Goal: Information Seeking & Learning: Understand process/instructions

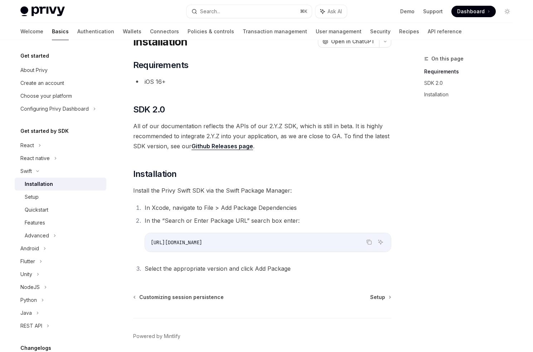
scroll to position [20, 0]
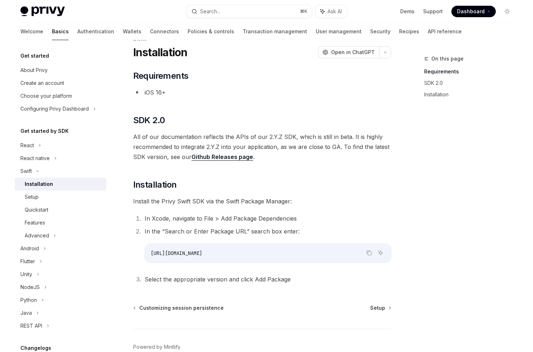
click at [195, 158] on link "Github Releases page" at bounding box center [223, 157] width 62 height 8
click at [367, 254] on icon "Copy the contents from the code block" at bounding box center [369, 253] width 6 height 6
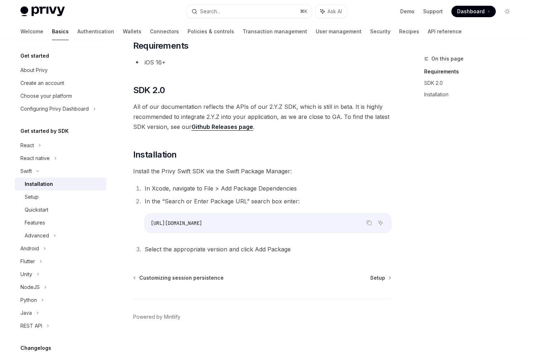
scroll to position [59, 0]
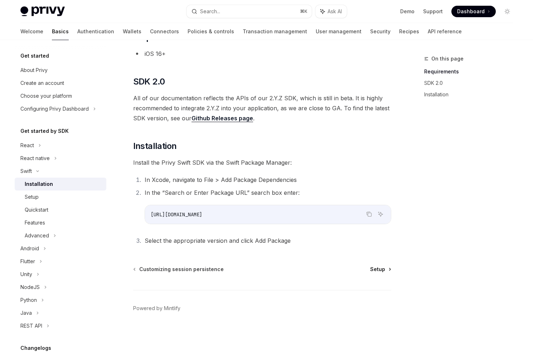
click at [378, 272] on span "Setup" at bounding box center [377, 269] width 15 height 7
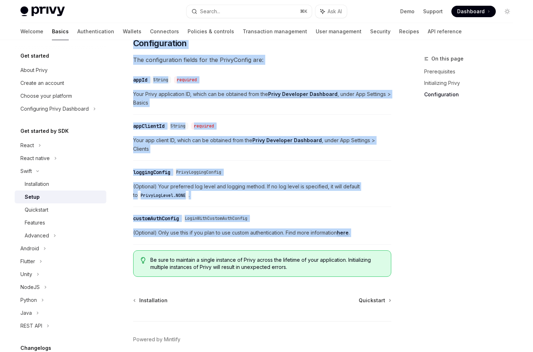
scroll to position [347, 0]
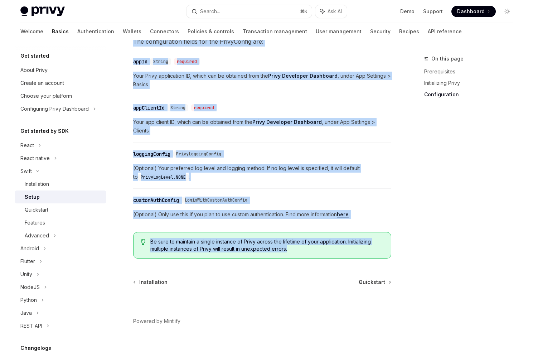
drag, startPoint x: 133, startPoint y: 73, endPoint x: 307, endPoint y: 246, distance: 245.7
click at [307, 246] on div "Swift Setup OpenAI Open in ChatGPT OpenAI Open in ChatGPT ​ Prerequisites Befor…" at bounding box center [194, 36] width 395 height 657
copy div "Setup OpenAI Open in ChatGPT OpenAI Open in ChatGPT ​ Prerequisites Before you …"
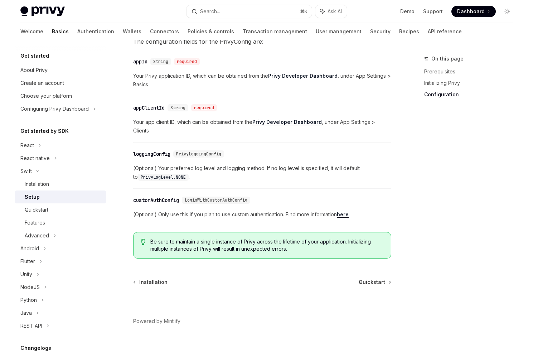
click at [374, 279] on div "Installation Quickstart Powered by Mintlify" at bounding box center [262, 322] width 258 height 86
click at [369, 279] on span "Quickstart" at bounding box center [372, 282] width 27 height 7
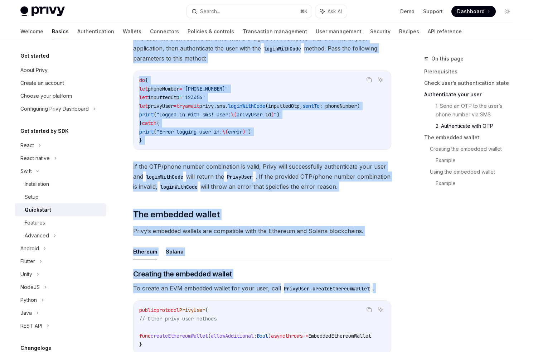
scroll to position [741, 0]
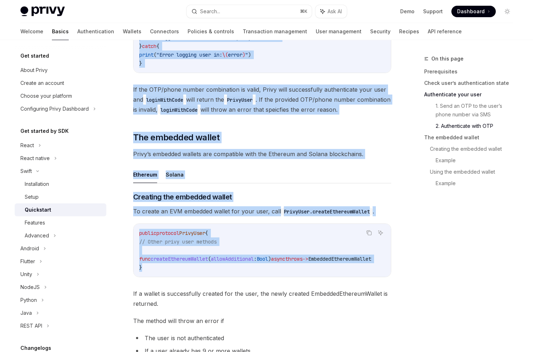
drag, startPoint x: 134, startPoint y: 72, endPoint x: 289, endPoint y: 282, distance: 260.8
click at [289, 282] on div "Swift Quickstart OpenAI Open in ChatGPT Learn how to authenticate users, create…" at bounding box center [194, 180] width 395 height 1734
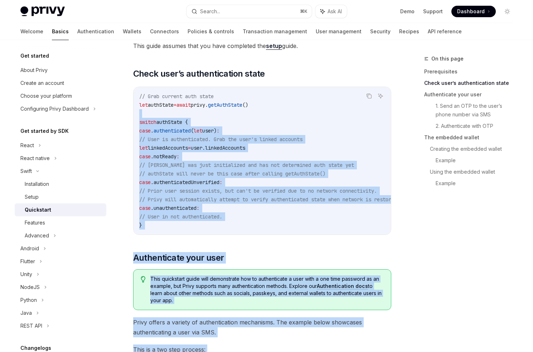
scroll to position [0, 0]
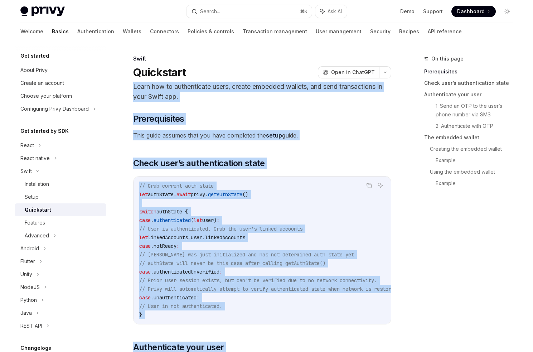
drag, startPoint x: 174, startPoint y: 228, endPoint x: 134, endPoint y: 82, distance: 151.4
copy div "Learn how to authenticate users, create embedded wallets, and send transactions…"
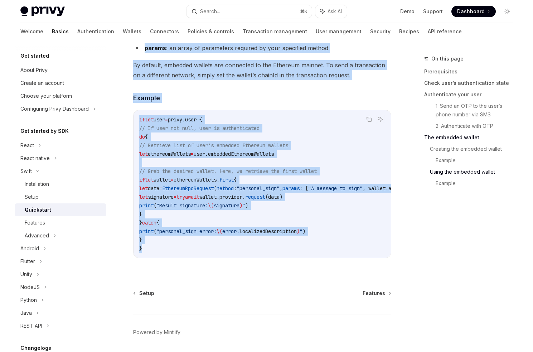
scroll to position [1448, 0]
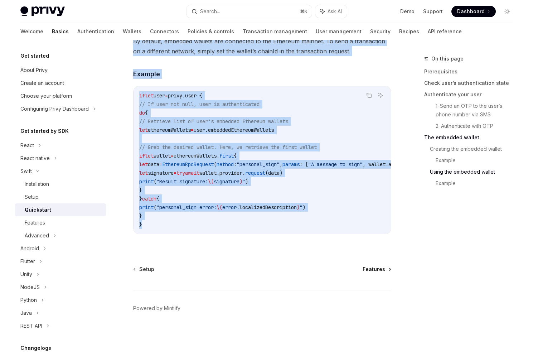
click at [373, 272] on span "Features" at bounding box center [374, 269] width 23 height 7
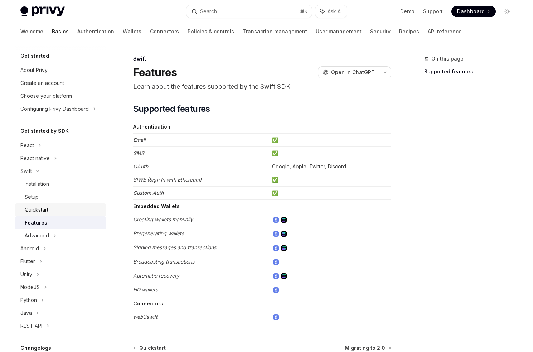
click at [46, 206] on div "Quickstart" at bounding box center [37, 210] width 24 height 9
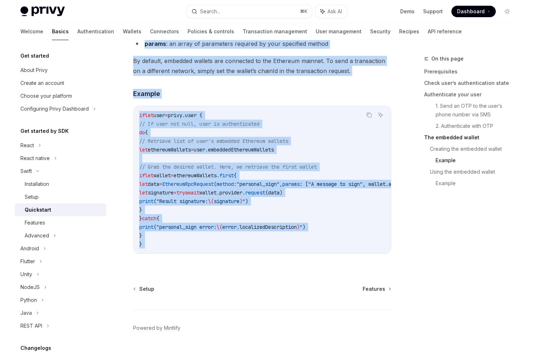
scroll to position [1448, 0]
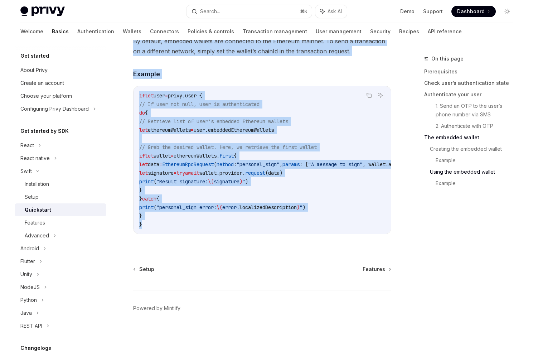
drag, startPoint x: 134, startPoint y: 76, endPoint x: 215, endPoint y: 223, distance: 168.2
copy div "Quickstart OpenAI Open in ChatGPT Learn how to authenticate users, create embed…"
click at [31, 198] on div "Setup" at bounding box center [32, 197] width 14 height 9
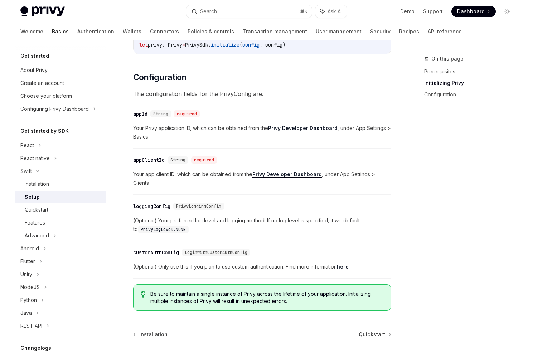
scroll to position [298, 0]
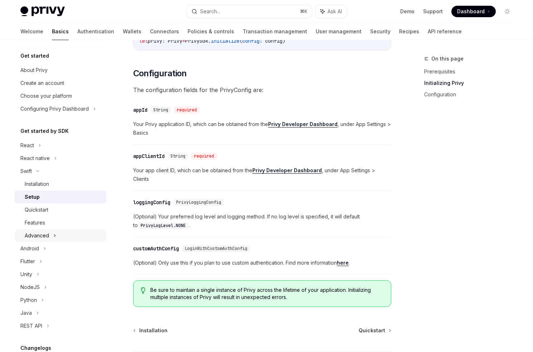
click at [38, 229] on div "Advanced" at bounding box center [61, 235] width 92 height 13
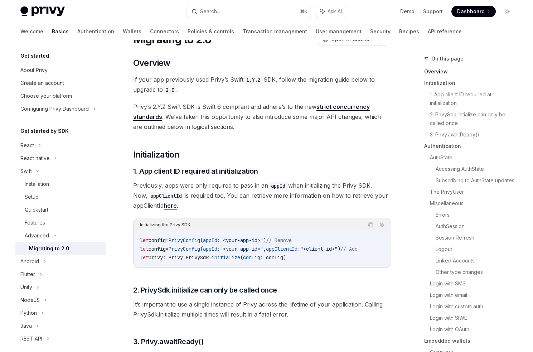
scroll to position [34, 0]
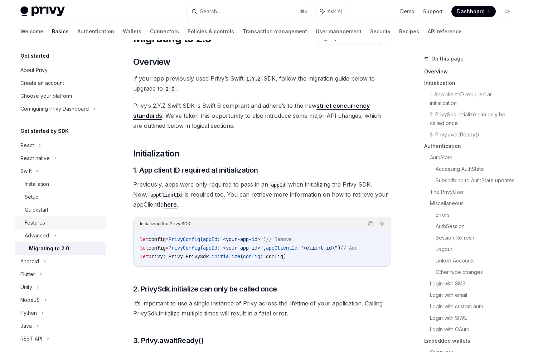
click at [47, 220] on div "Features" at bounding box center [63, 222] width 77 height 9
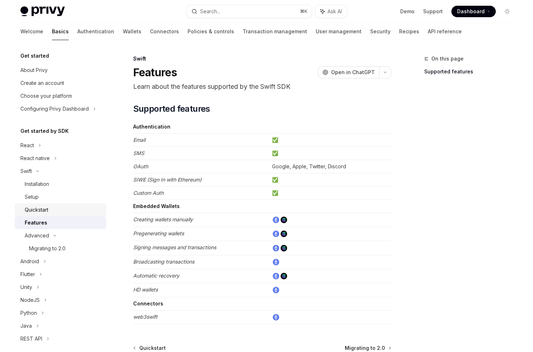
click at [47, 213] on div "Quickstart" at bounding box center [37, 210] width 24 height 9
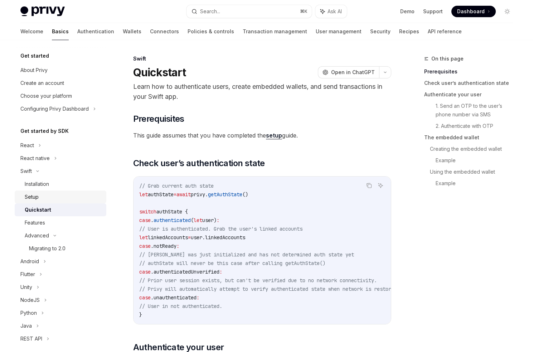
click at [71, 191] on link "Setup" at bounding box center [61, 197] width 92 height 13
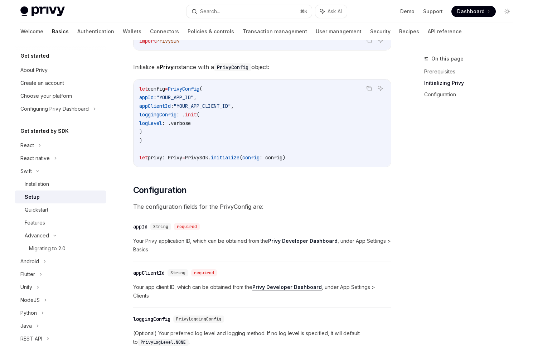
scroll to position [327, 0]
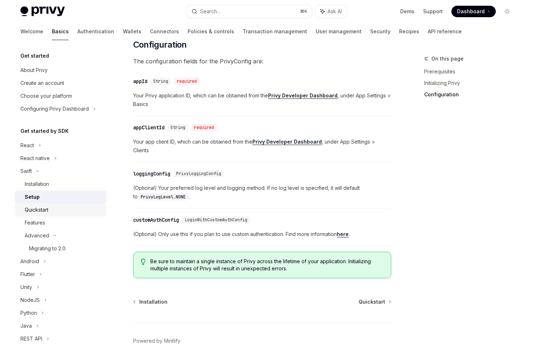
click at [66, 206] on div "Quickstart" at bounding box center [63, 210] width 77 height 9
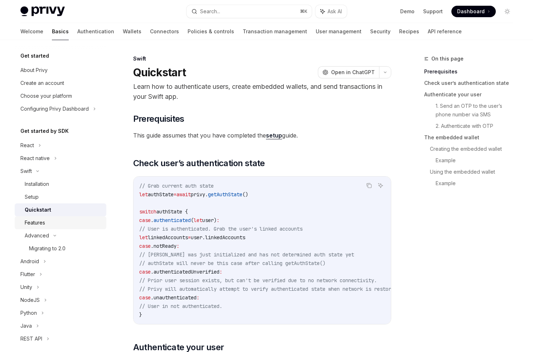
click at [46, 220] on div "Features" at bounding box center [63, 222] width 77 height 9
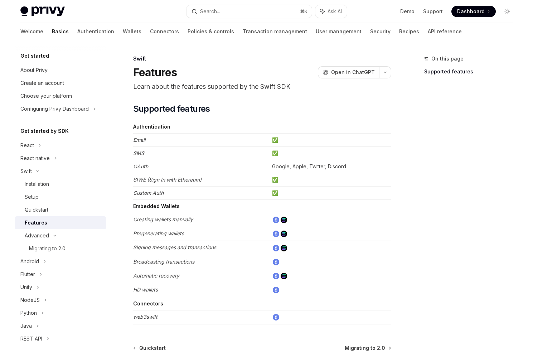
click at [213, 179] on td "SIWE (Sign In with Ethereum)" at bounding box center [201, 179] width 136 height 13
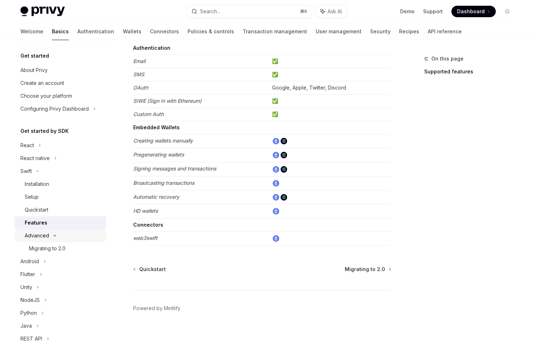
click at [79, 235] on div "Advanced" at bounding box center [61, 235] width 92 height 13
click at [77, 236] on div "Advanced" at bounding box center [61, 235] width 92 height 13
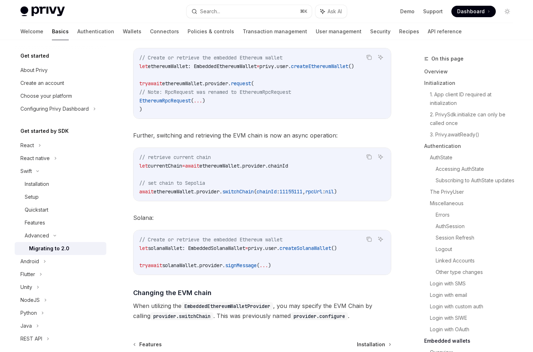
scroll to position [3083, 0]
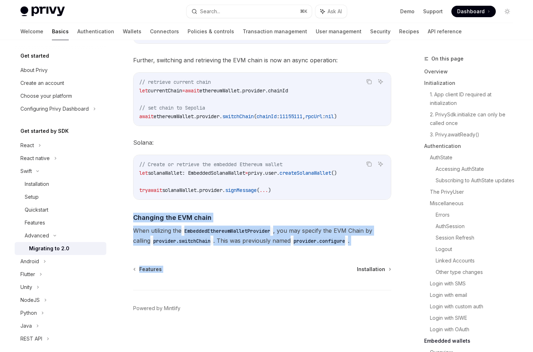
drag, startPoint x: 366, startPoint y: 248, endPoint x: 280, endPoint y: 210, distance: 93.8
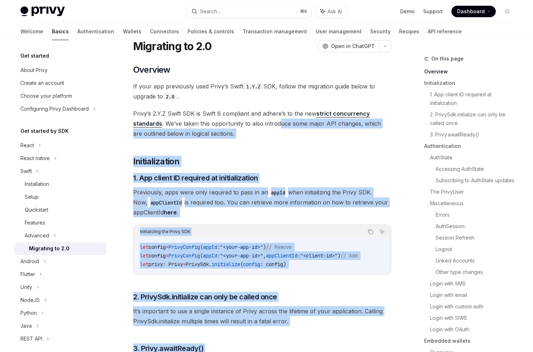
scroll to position [0, 0]
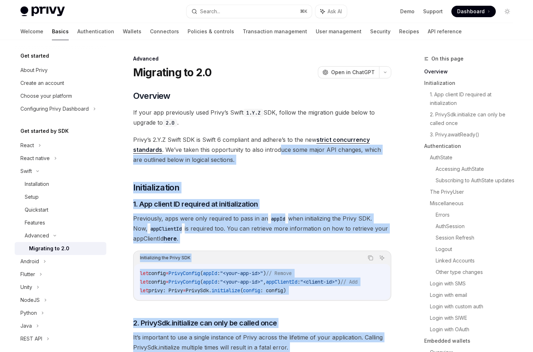
drag, startPoint x: 366, startPoint y: 240, endPoint x: 278, endPoint y: 145, distance: 130.3
click at [77, 38] on link "Authentication" at bounding box center [95, 31] width 37 height 17
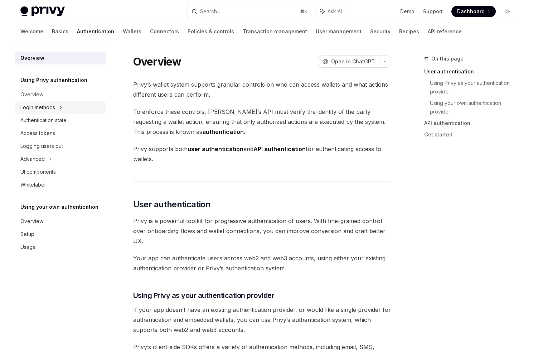
click at [42, 112] on div "Login methods" at bounding box center [61, 107] width 92 height 13
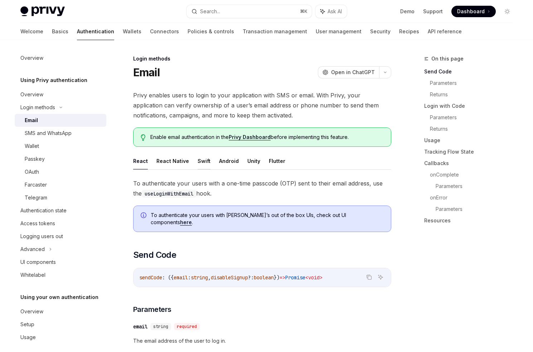
click at [198, 162] on button "Swift" at bounding box center [204, 161] width 13 height 17
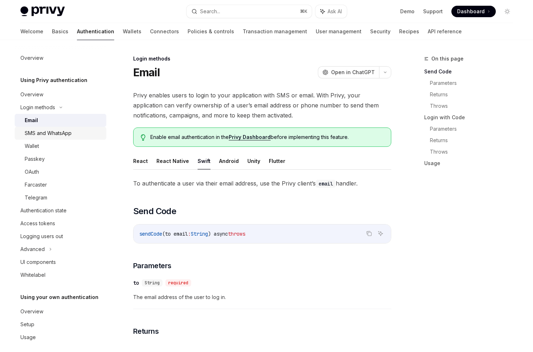
click at [42, 135] on div "SMS and WhatsApp" at bounding box center [48, 133] width 47 height 9
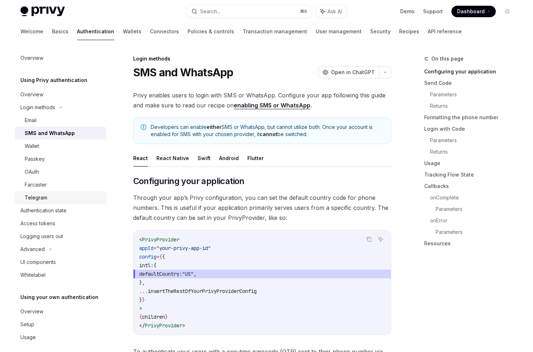
click at [42, 195] on div "Telegram" at bounding box center [36, 197] width 23 height 9
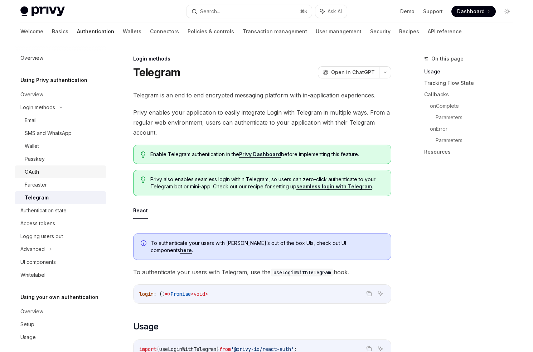
click at [37, 173] on div "OAuth" at bounding box center [32, 172] width 14 height 9
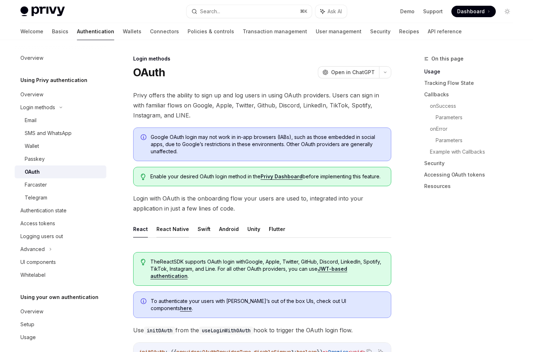
click at [168, 228] on button "React Native" at bounding box center [173, 229] width 33 height 17
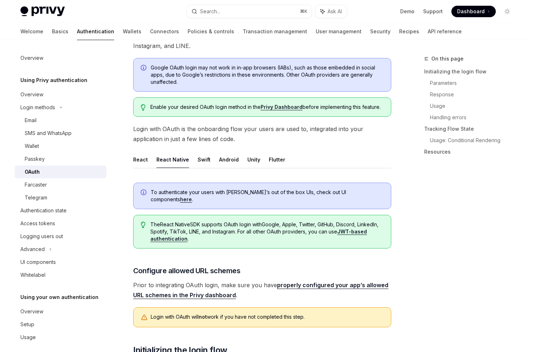
scroll to position [76, 0]
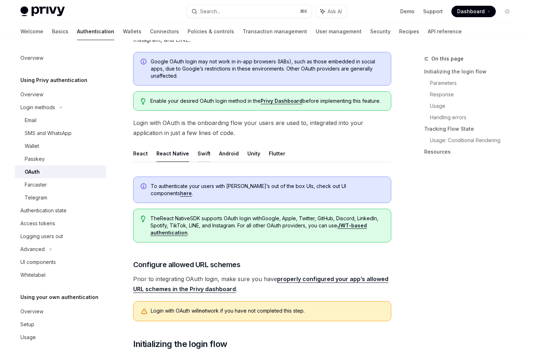
click at [201, 155] on button "Swift" at bounding box center [204, 153] width 13 height 17
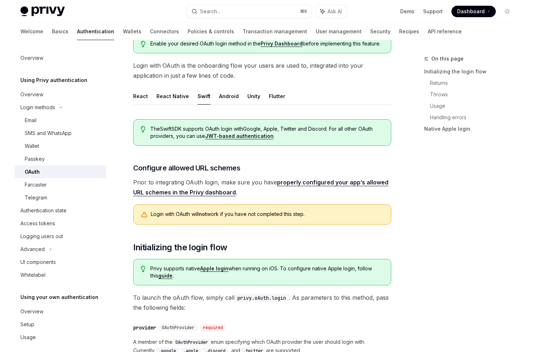
scroll to position [133, 0]
click at [158, 193] on link "properly configured your app’s allowed URL schemes in the Privy dashboard" at bounding box center [260, 188] width 255 height 18
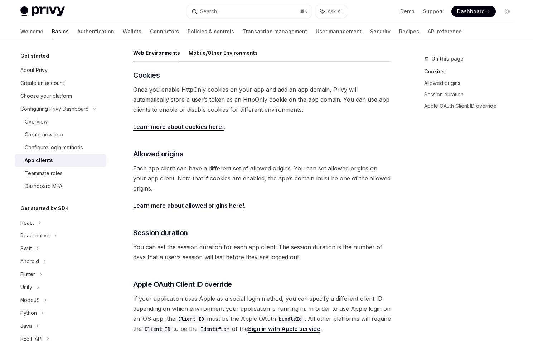
scroll to position [40, 0]
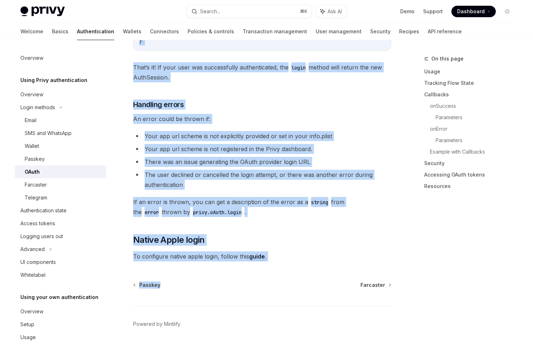
scroll to position [700, 0]
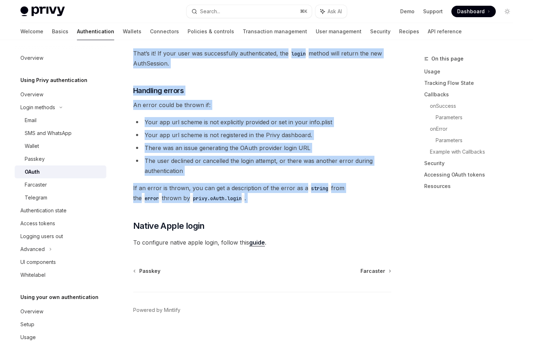
drag, startPoint x: 159, startPoint y: 194, endPoint x: 285, endPoint y: 220, distance: 129.1
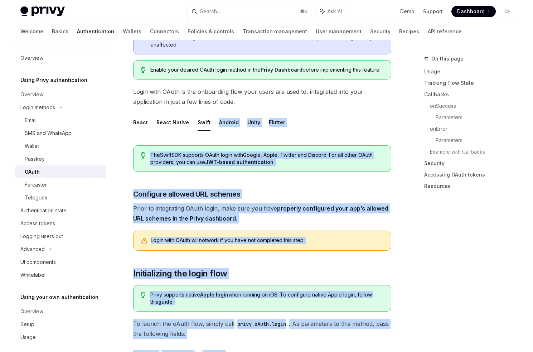
scroll to position [104, 0]
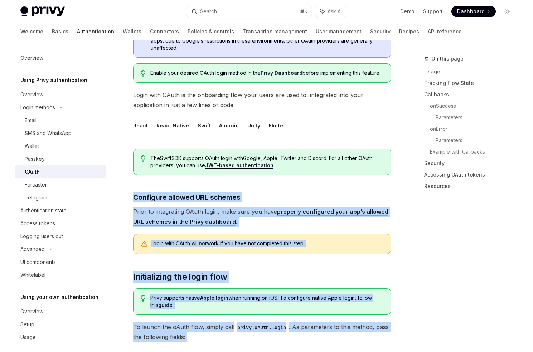
drag, startPoint x: 248, startPoint y: 221, endPoint x: 136, endPoint y: 181, distance: 118.3
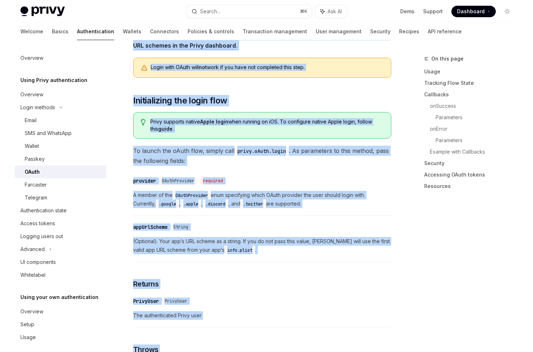
scroll to position [448, 0]
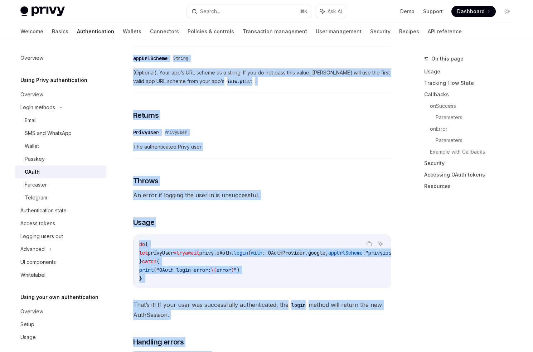
copy div "Configure allowed URL schemes Prior to integrating OAuth login, make sure you h…"
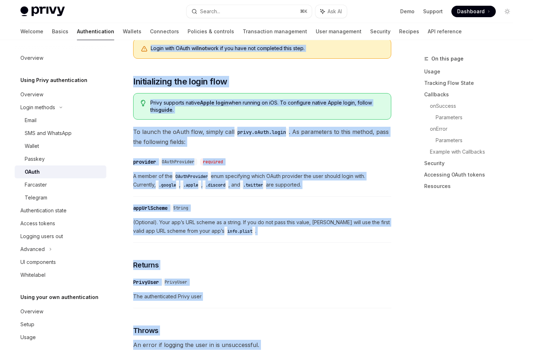
scroll to position [0, 0]
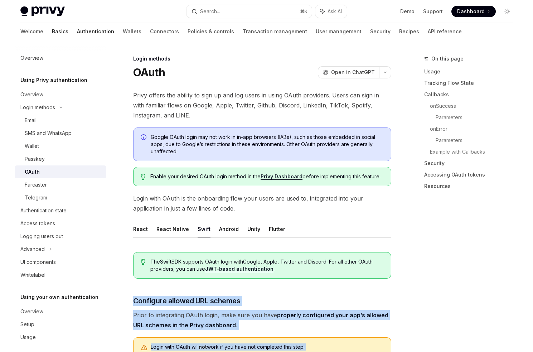
click at [52, 29] on link "Basics" at bounding box center [60, 31] width 16 height 17
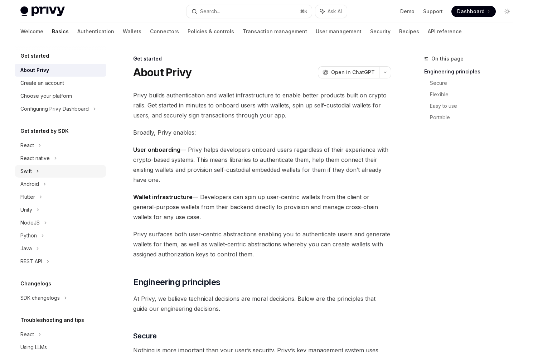
click at [77, 168] on div "Swift" at bounding box center [61, 171] width 92 height 13
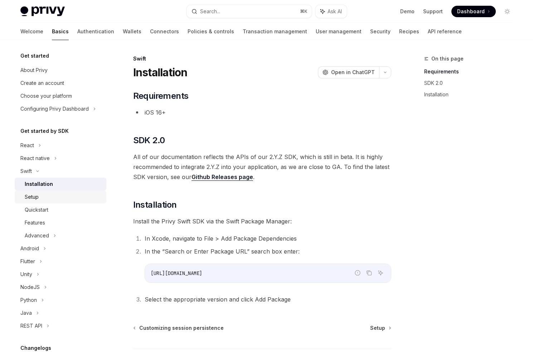
click at [66, 198] on div "Setup" at bounding box center [63, 197] width 77 height 9
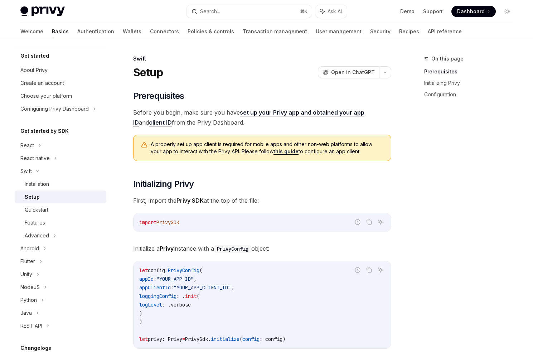
type textarea "*"
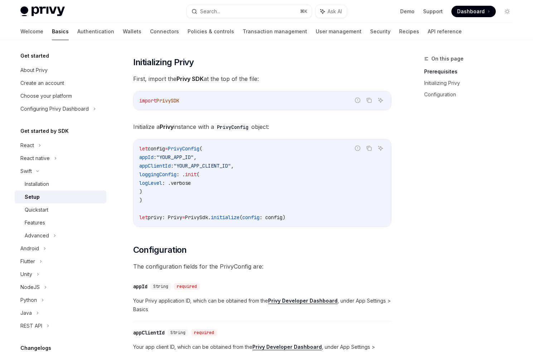
scroll to position [123, 0]
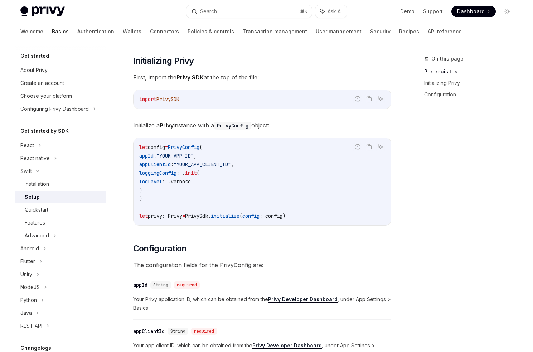
click at [214, 162] on span ""YOUR_APP_CLIENT_ID"" at bounding box center [202, 164] width 57 height 6
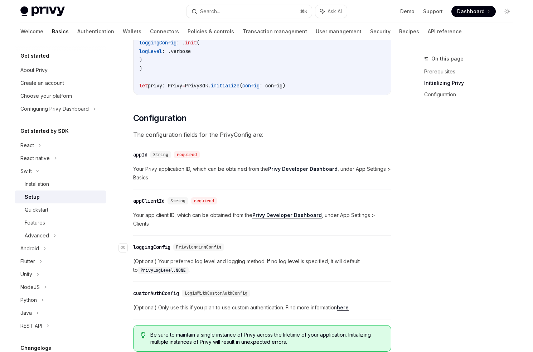
scroll to position [256, 0]
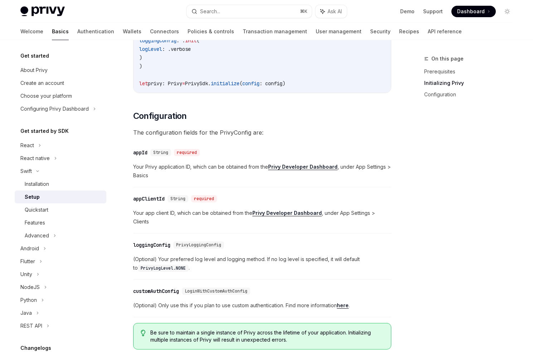
click at [278, 215] on strong "Privy Developer Dashboard" at bounding box center [287, 213] width 69 height 6
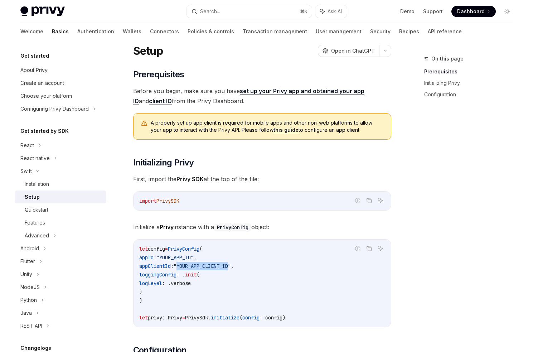
scroll to position [0, 0]
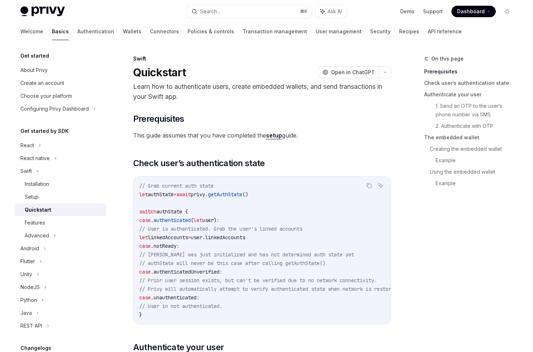
click at [269, 131] on span "This guide assumes that you have completed the setup guide." at bounding box center [262, 135] width 258 height 10
click at [274, 134] on link "setup" at bounding box center [274, 136] width 16 height 8
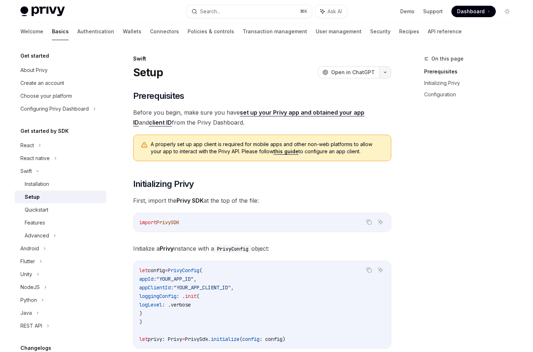
type textarea "*"
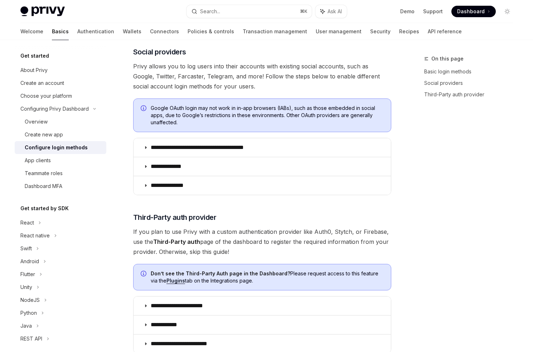
scroll to position [335, 0]
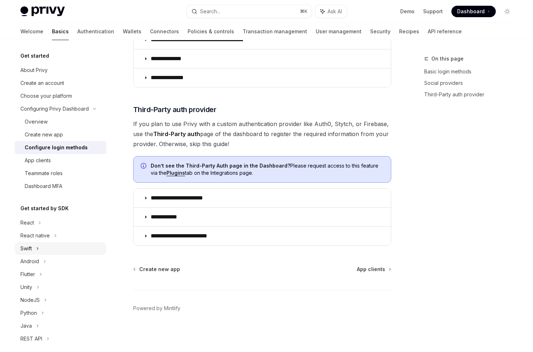
click at [34, 249] on div "Swift" at bounding box center [61, 248] width 92 height 13
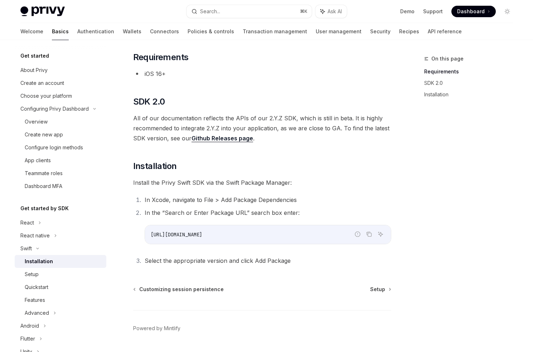
scroll to position [39, 0]
click at [28, 274] on div "Setup" at bounding box center [32, 274] width 14 height 9
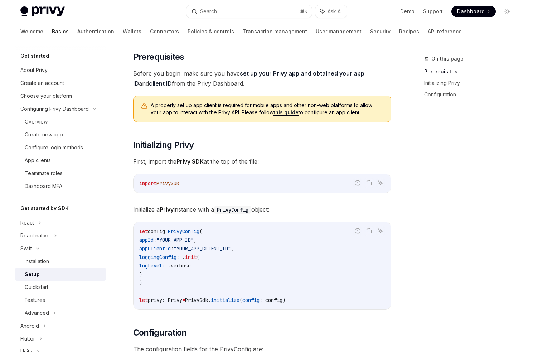
click at [274, 114] on link "this guide" at bounding box center [286, 112] width 25 height 6
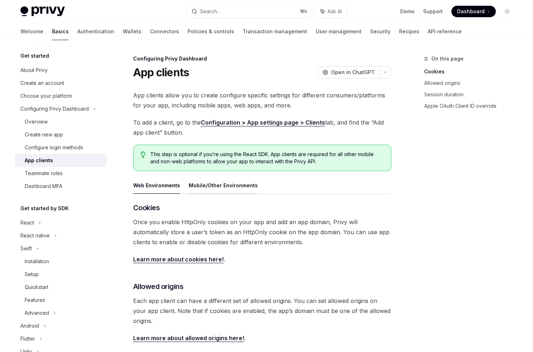
click at [212, 183] on button "Mobile/Other Environments" at bounding box center [223, 185] width 69 height 17
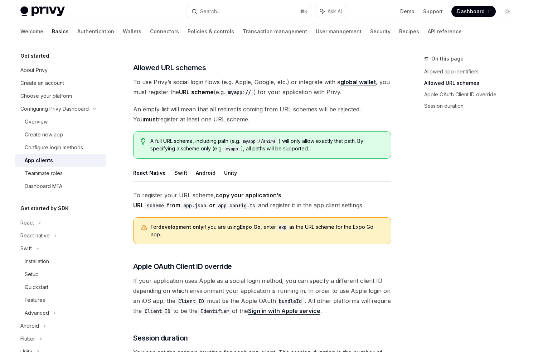
scroll to position [391, 0]
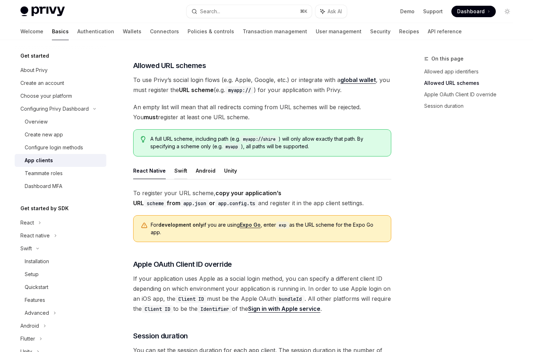
click at [179, 163] on button "Swift" at bounding box center [180, 170] width 13 height 17
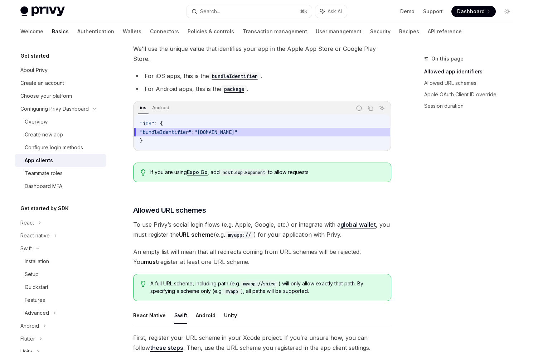
scroll to position [272, 0]
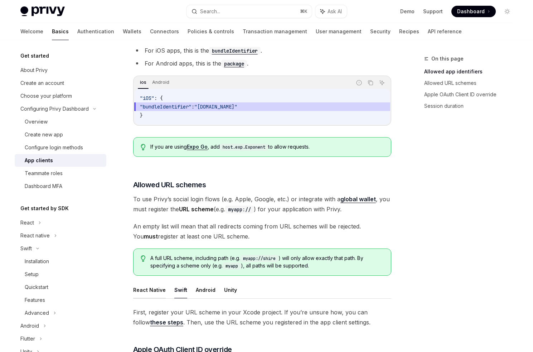
click at [146, 286] on button "React Native" at bounding box center [149, 290] width 33 height 17
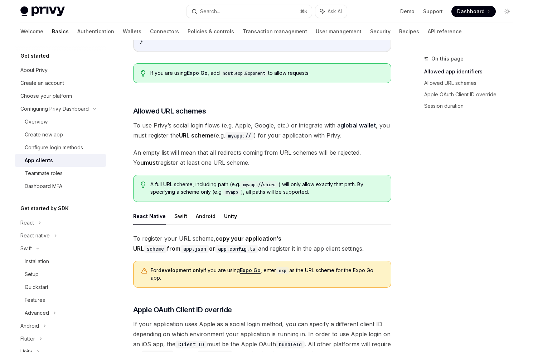
scroll to position [350, 0]
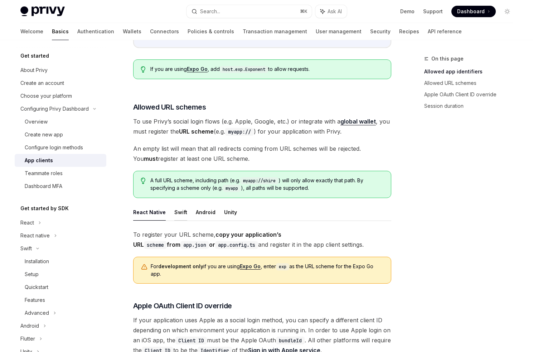
click at [179, 204] on button "Swift" at bounding box center [180, 212] width 13 height 17
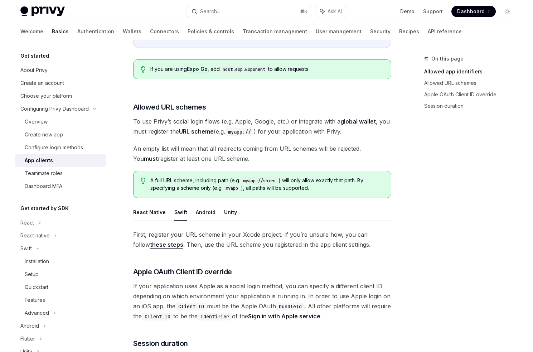
click at [233, 185] on code "myapp" at bounding box center [232, 188] width 18 height 7
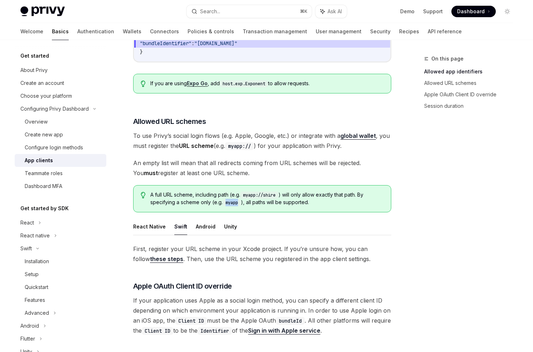
scroll to position [334, 0]
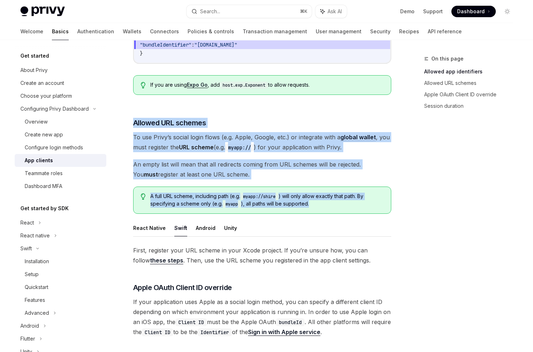
drag, startPoint x: 134, startPoint y: 112, endPoint x: 354, endPoint y: 190, distance: 233.1
click at [354, 190] on div "​ Allowed app identifiers To enforce secure usage of your Privy App ID, configu…" at bounding box center [262, 129] width 258 height 520
copy div "Allowed URL schemes To use Privy’s social login flows (e.g. Apple, Google, etc.…"
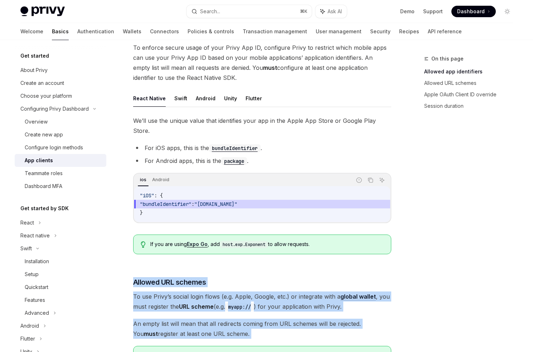
scroll to position [130, 0]
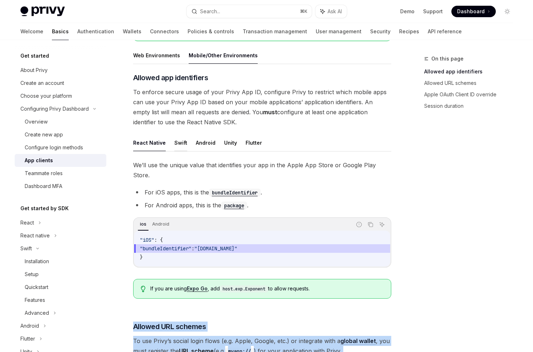
click at [177, 146] on button "Swift" at bounding box center [180, 142] width 13 height 17
type textarea "*"
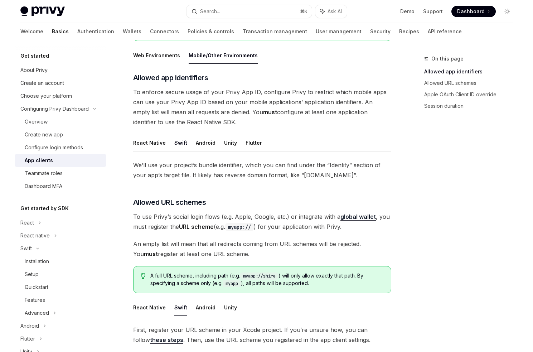
click at [181, 171] on span "We’ll use your project’s bundle identifier, which you can find under the “Ident…" at bounding box center [262, 170] width 258 height 20
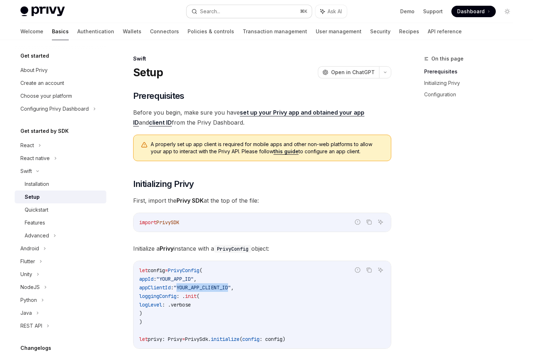
click at [256, 10] on button "Search... ⌘ K" at bounding box center [249, 11] width 125 height 13
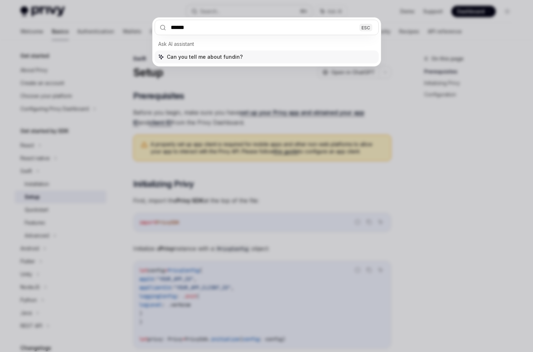
type input "*******"
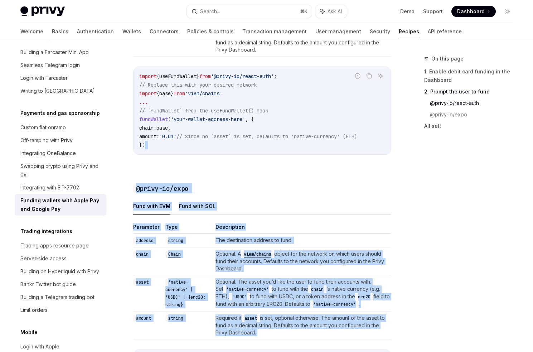
scroll to position [629, 0]
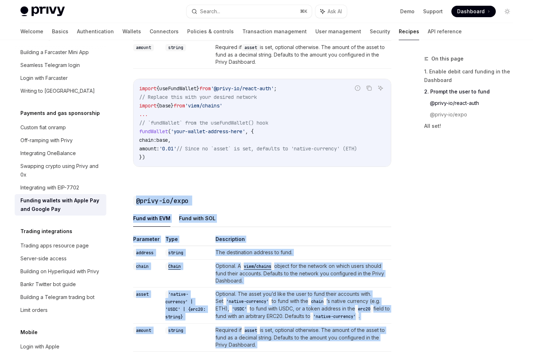
drag, startPoint x: 178, startPoint y: 263, endPoint x: 136, endPoint y: 196, distance: 78.9
click at [136, 196] on div "Payments and gas sponsorship Funding wallets with Apple Pay and Google Pay Open…" at bounding box center [194, 33] width 395 height 1214
copy div "@lorem-ip/dolo Sita cons ADI Elit sedd EIU Temporinc Utla Etdoloremag aliquae a…"
